Goal: Information Seeking & Learning: Learn about a topic

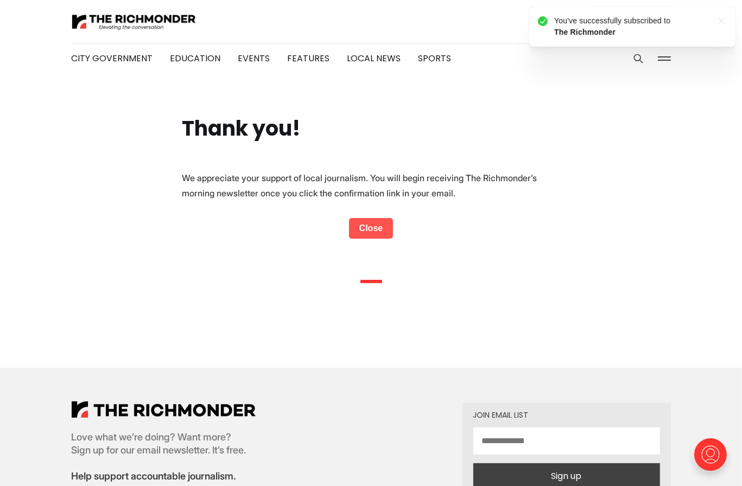
click at [376, 225] on link "Close" at bounding box center [371, 228] width 45 height 21
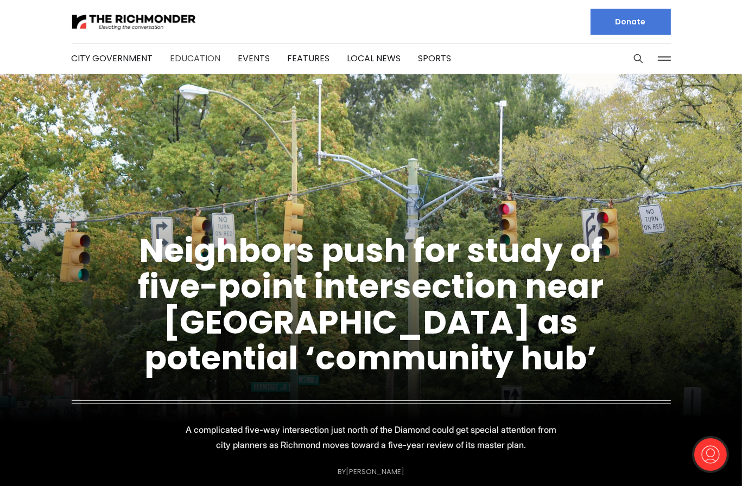
click at [203, 57] on link "Education" at bounding box center [195, 58] width 50 height 12
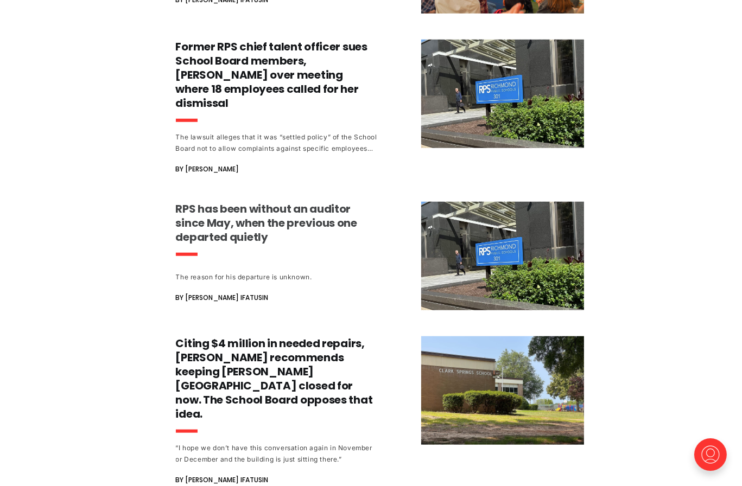
scroll to position [717, 0]
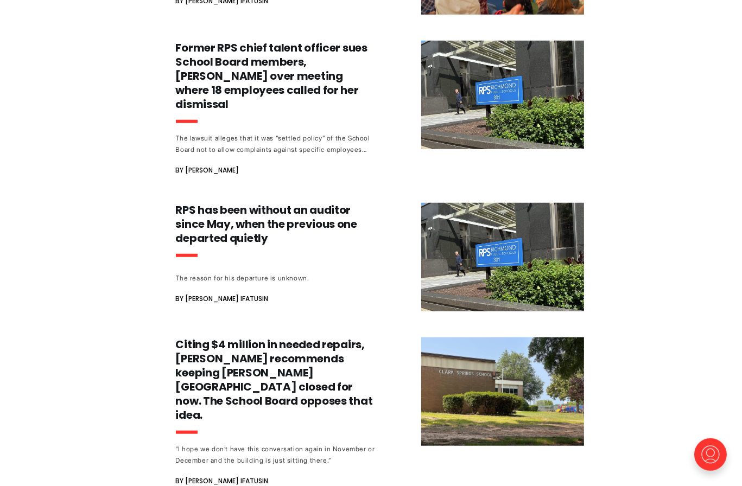
click at [141, 223] on div "RPS continues free vaccine program for middle and high schoolers [PERSON_NAME] …" at bounding box center [371, 82] width 742 height 1351
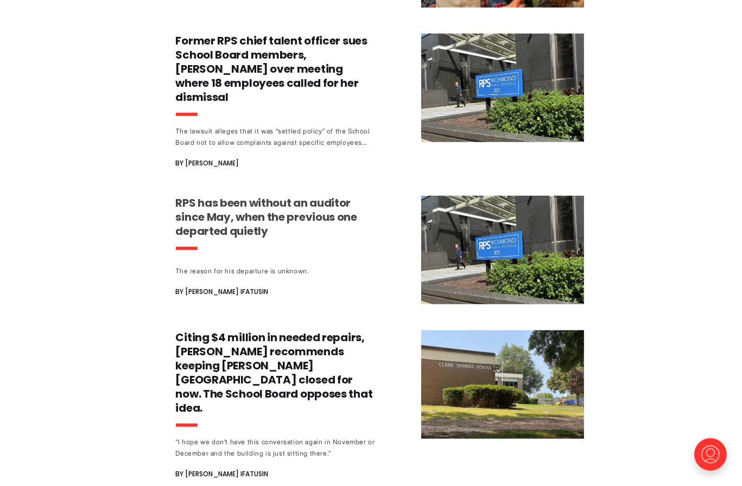
scroll to position [659, 0]
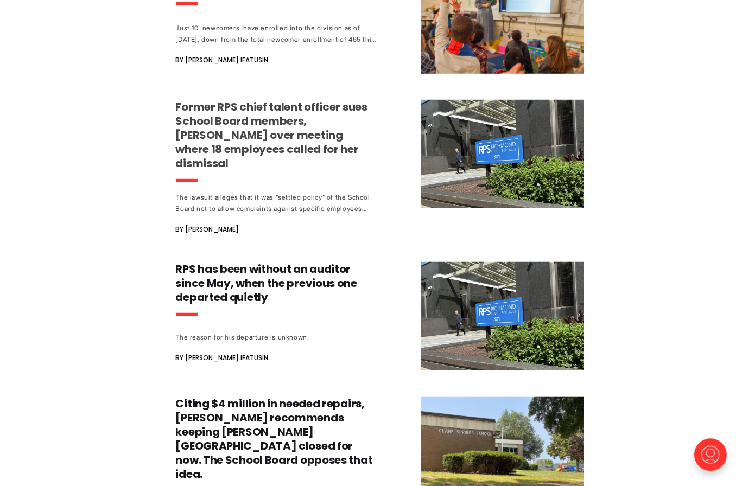
click at [275, 140] on h3 "Former RPS chief talent officer sues School Board members, [PERSON_NAME] over m…" at bounding box center [277, 134] width 202 height 71
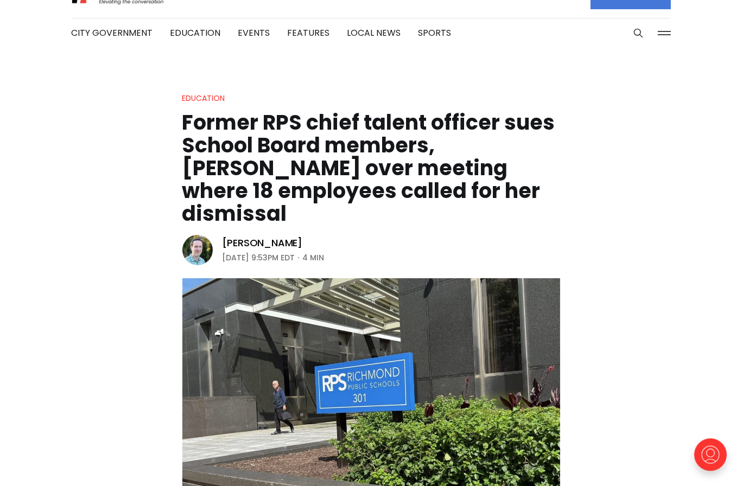
scroll to position [24, 0]
